Goal: Navigation & Orientation: Find specific page/section

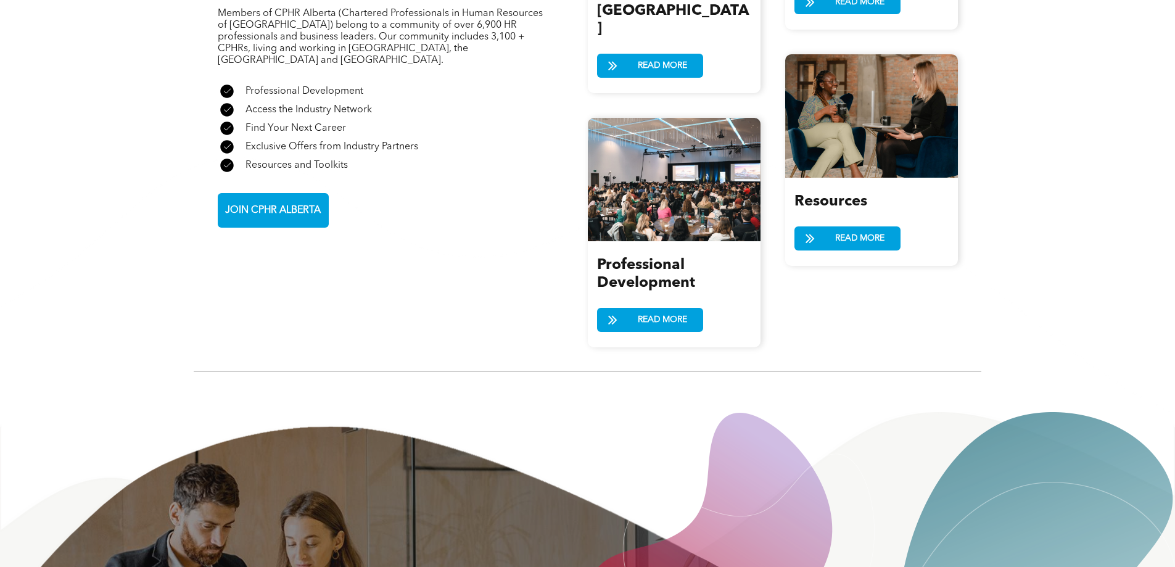
scroll to position [1357, 0]
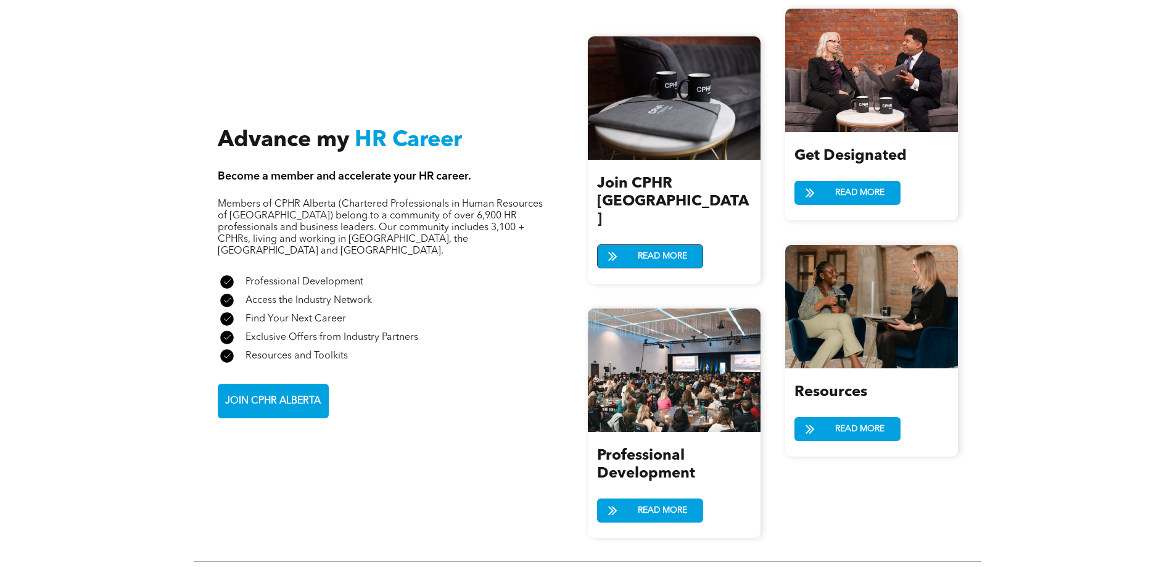
click at [696, 244] on link "READ MORE" at bounding box center [650, 256] width 106 height 24
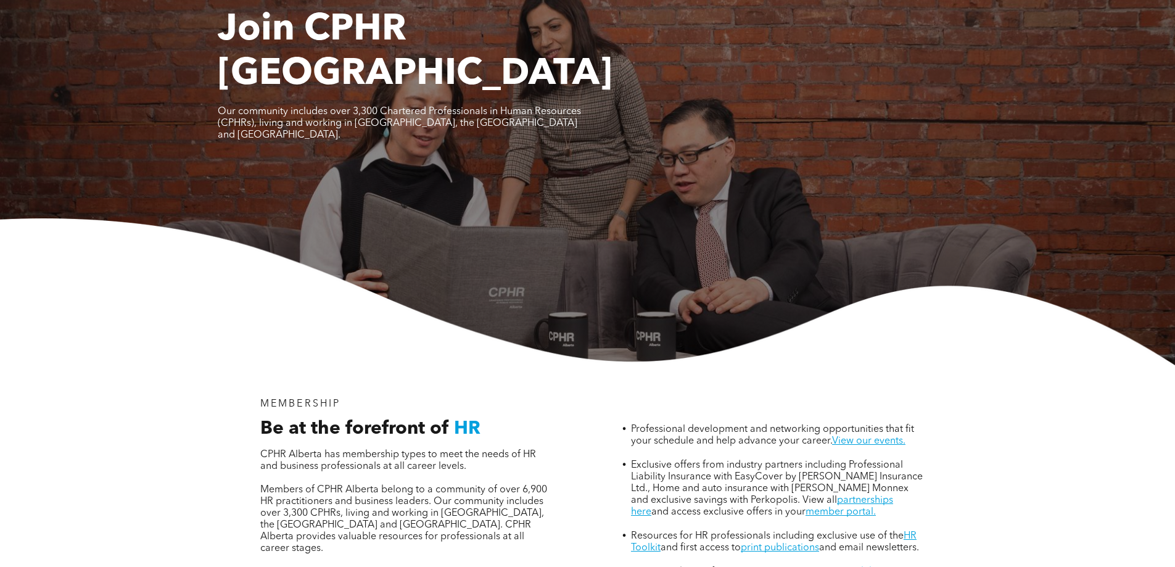
scroll to position [62, 0]
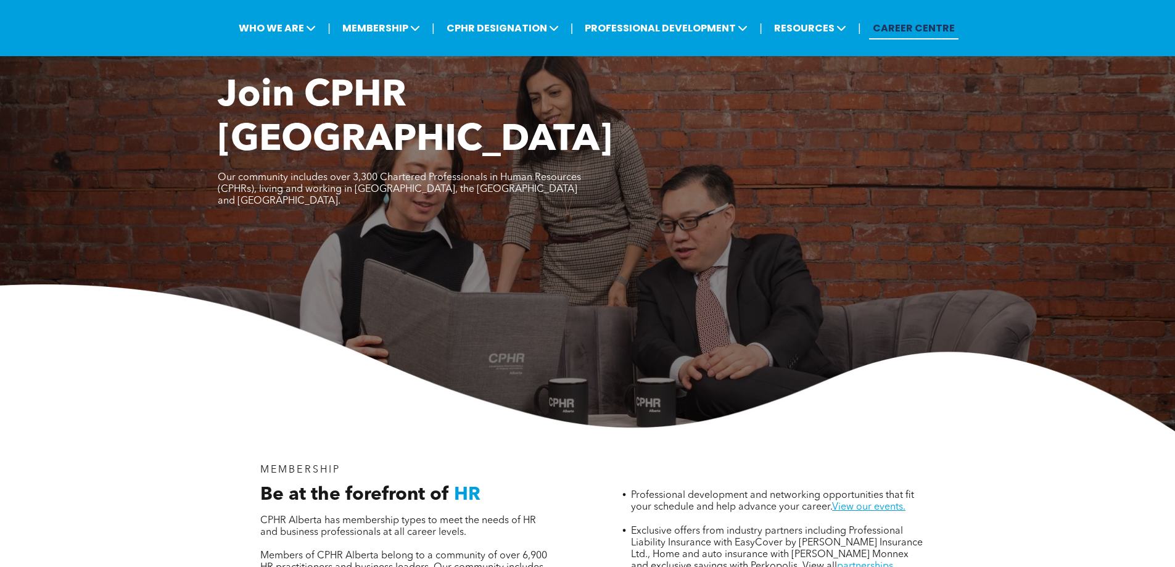
click at [914, 23] on link "CAREER CENTRE" at bounding box center [913, 28] width 89 height 23
